Goal: Task Accomplishment & Management: Complete application form

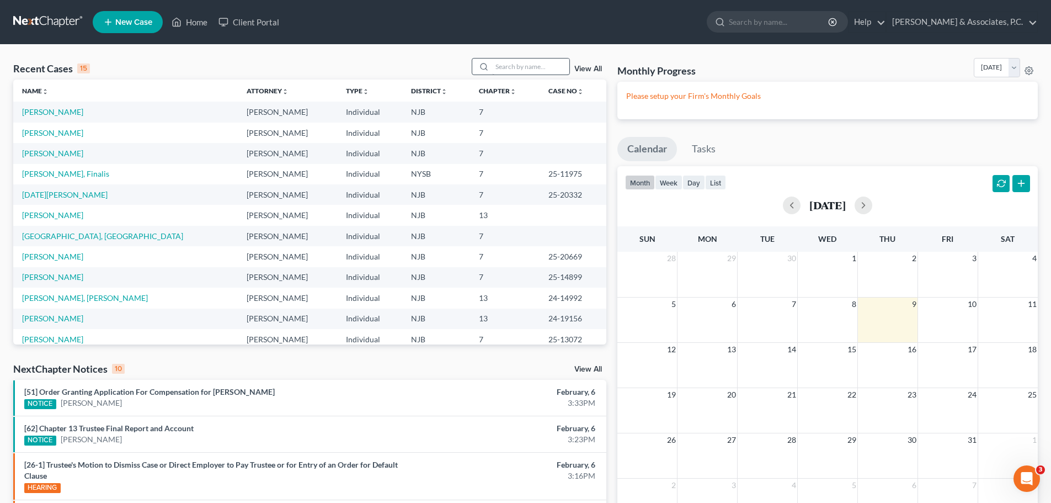
click at [536, 70] on input "search" at bounding box center [530, 66] width 77 height 16
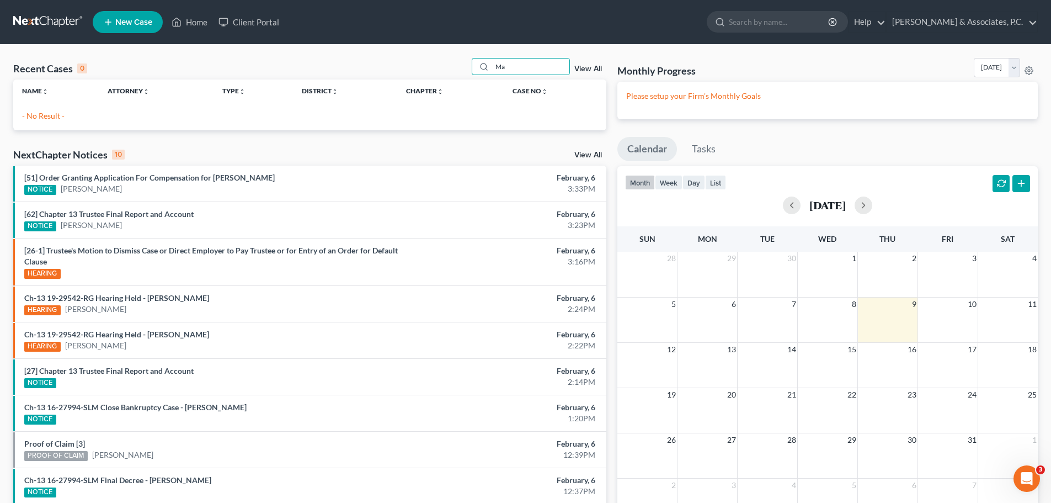
type input "M"
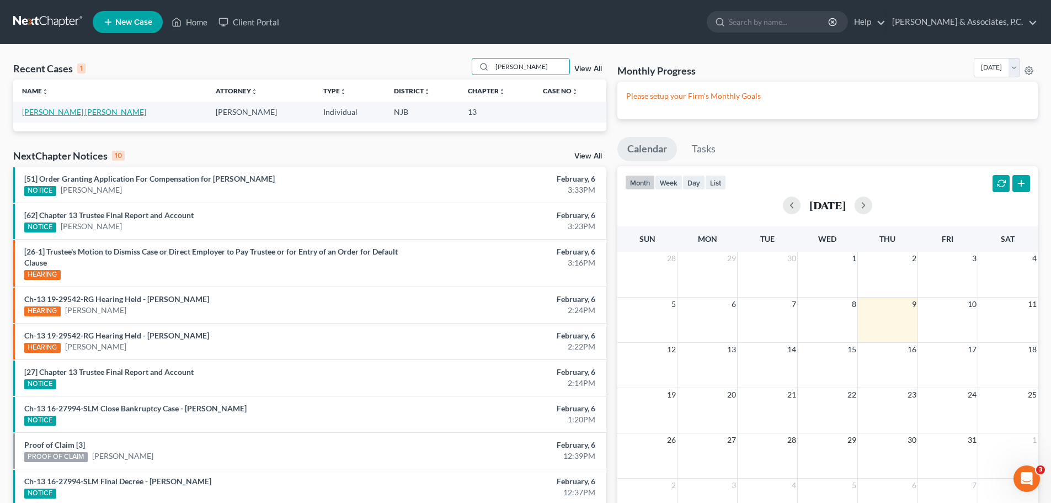
type input "[PERSON_NAME]"
drag, startPoint x: 79, startPoint y: 108, endPoint x: 90, endPoint y: 110, distance: 11.3
click at [79, 108] on link "[PERSON_NAME] [PERSON_NAME]" at bounding box center [84, 111] width 124 height 9
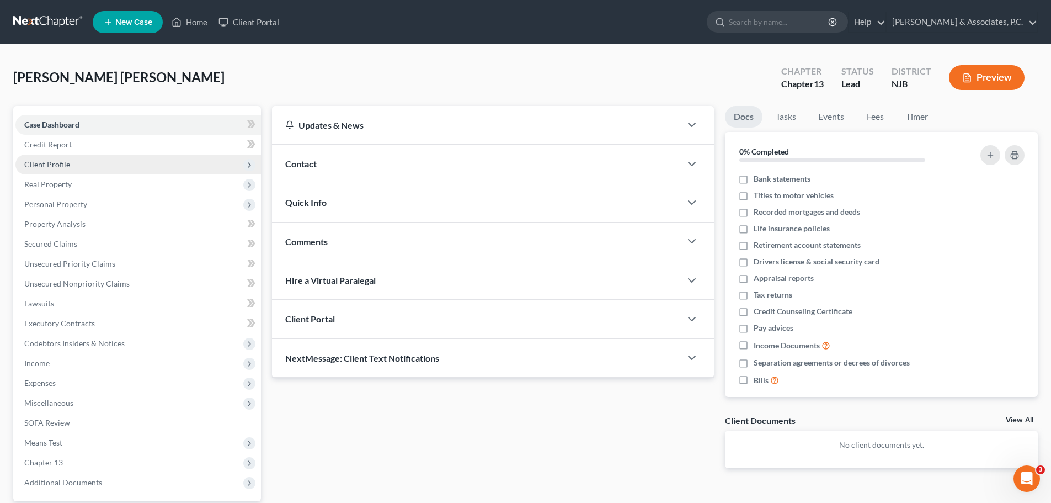
click at [66, 165] on span "Client Profile" at bounding box center [47, 163] width 46 height 9
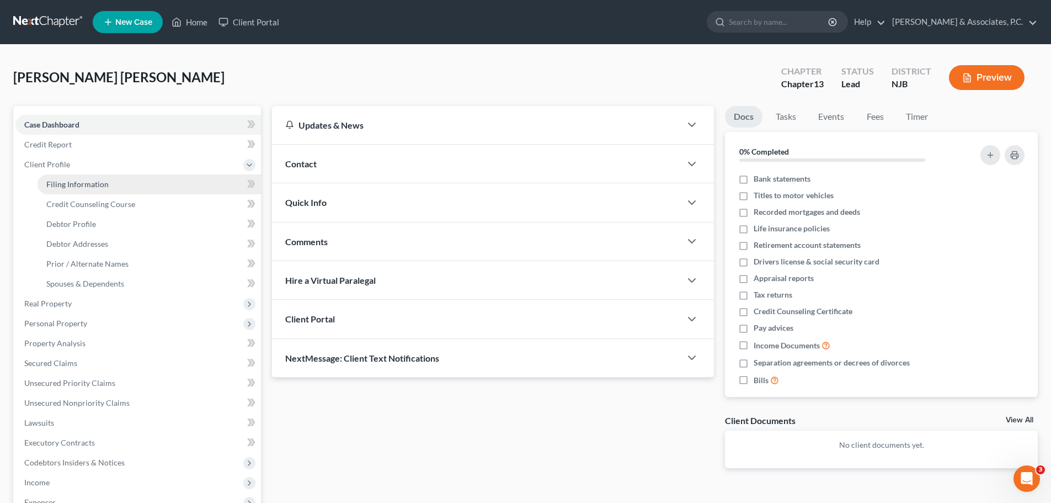
click at [105, 188] on span "Filing Information" at bounding box center [77, 183] width 62 height 9
select select "1"
select select "0"
select select "3"
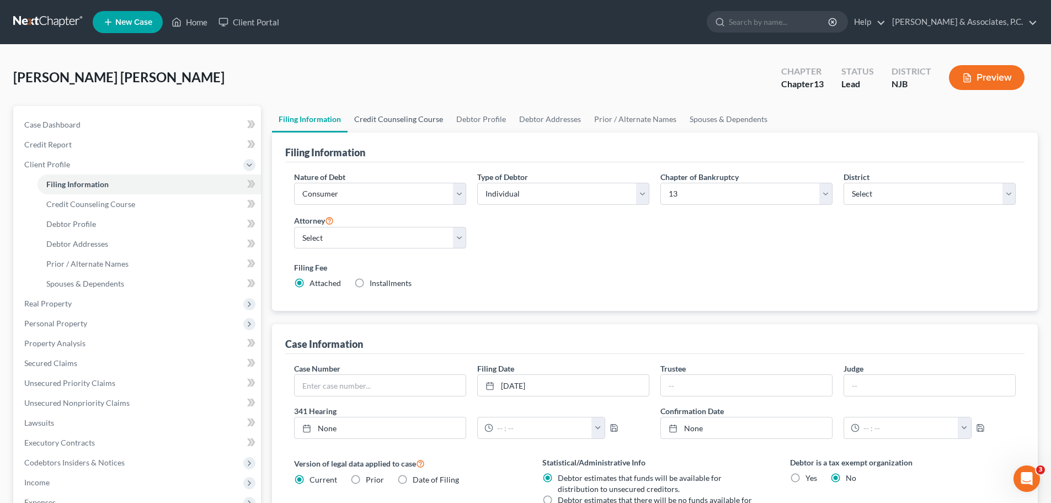
click at [404, 119] on link "Credit Counseling Course" at bounding box center [399, 119] width 102 height 26
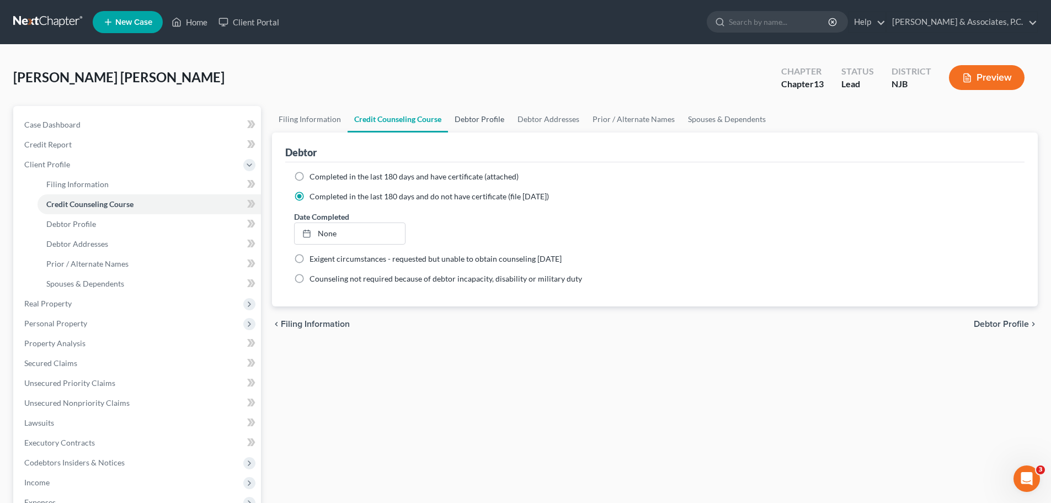
click at [483, 124] on link "Debtor Profile" at bounding box center [479, 119] width 63 height 26
select select "1"
select select "4"
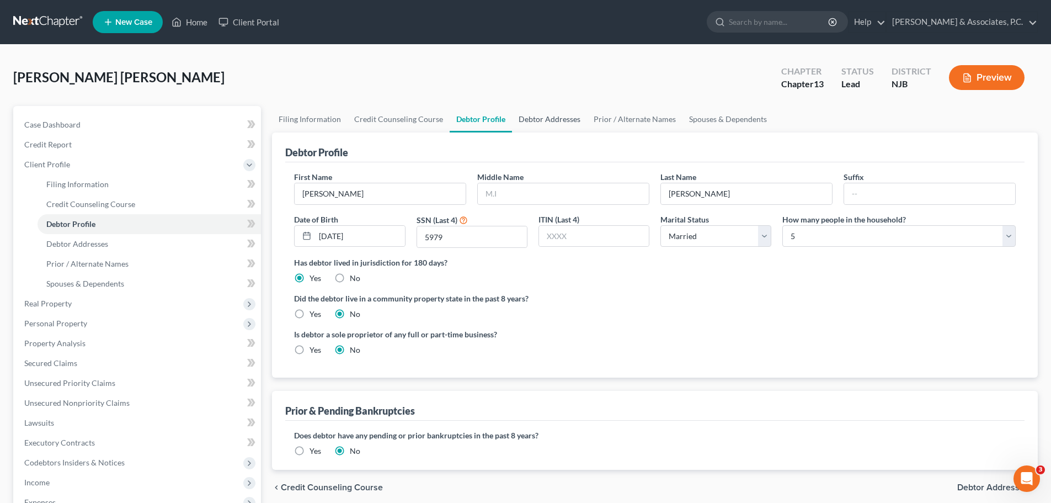
click at [567, 119] on link "Debtor Addresses" at bounding box center [549, 119] width 75 height 26
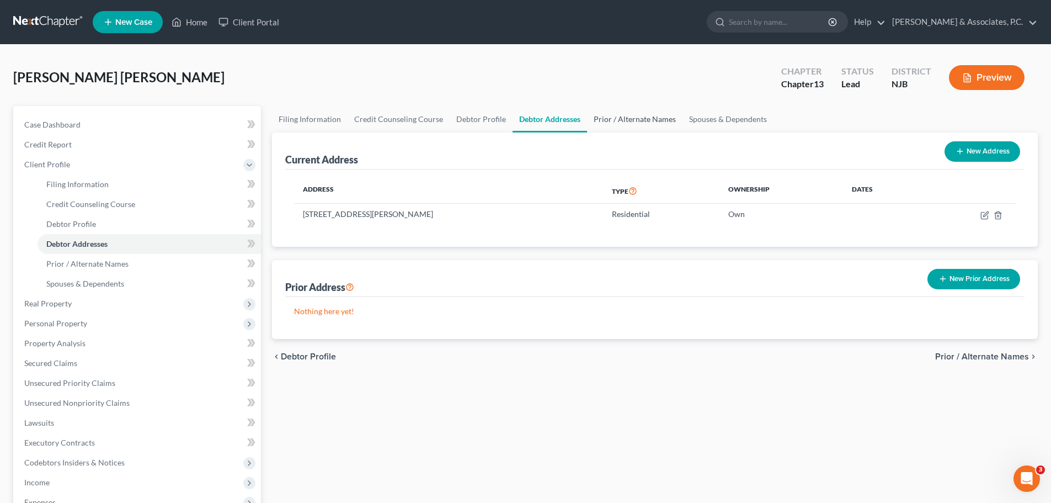
click at [639, 116] on link "Prior / Alternate Names" at bounding box center [634, 119] width 95 height 26
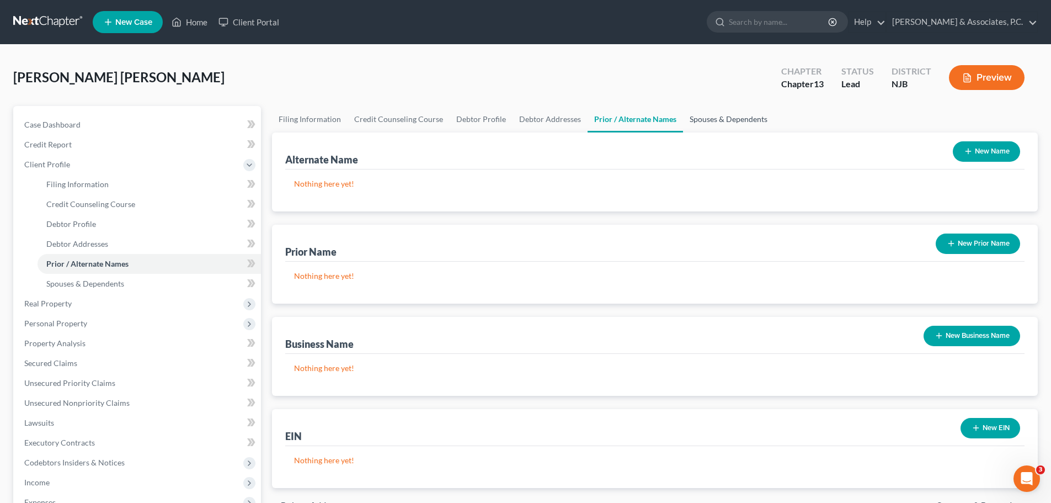
click at [713, 115] on link "Spouses & Dependents" at bounding box center [728, 119] width 91 height 26
